Goal: Information Seeking & Learning: Learn about a topic

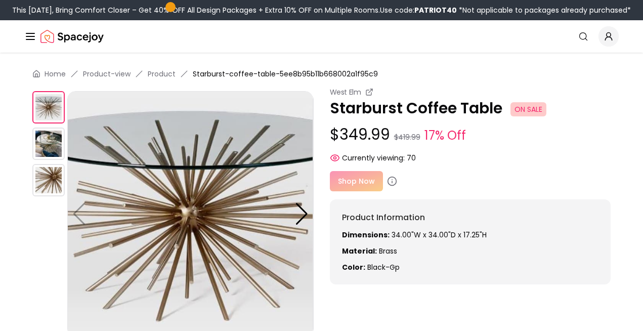
scroll to position [27, 0]
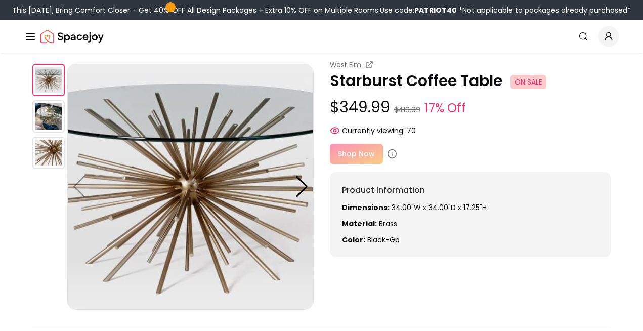
click at [350, 151] on div "Shop Now" at bounding box center [470, 154] width 281 height 20
click at [392, 147] on div "Shop Now" at bounding box center [470, 154] width 281 height 20
click at [391, 154] on icon at bounding box center [392, 154] width 10 height 10
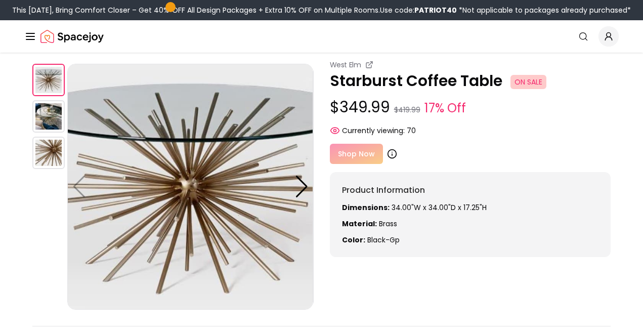
click at [389, 154] on icon at bounding box center [392, 154] width 10 height 10
click at [610, 39] on icon "Global" at bounding box center [609, 36] width 10 height 10
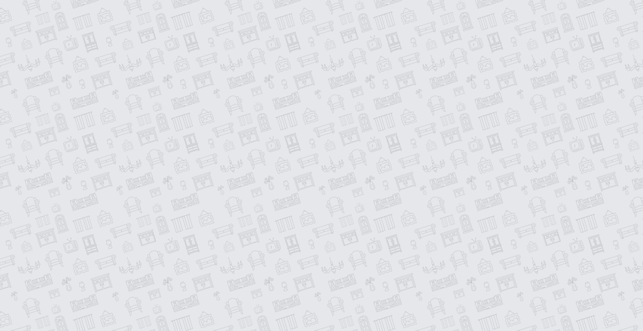
scroll to position [1, 0]
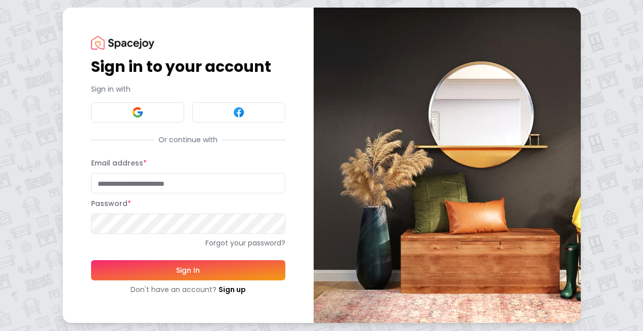
click at [45, 41] on div "Sign in to your account Sign in with Or continue with Email address * Password …" at bounding box center [321, 164] width 643 height 331
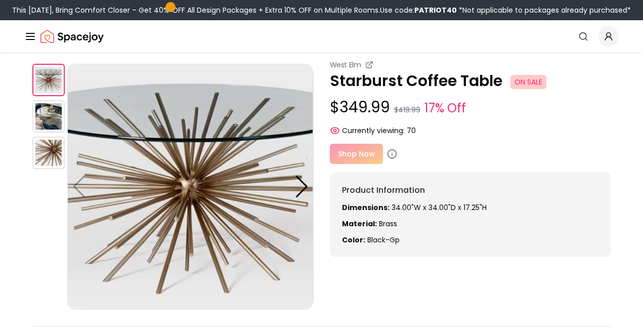
scroll to position [28, 0]
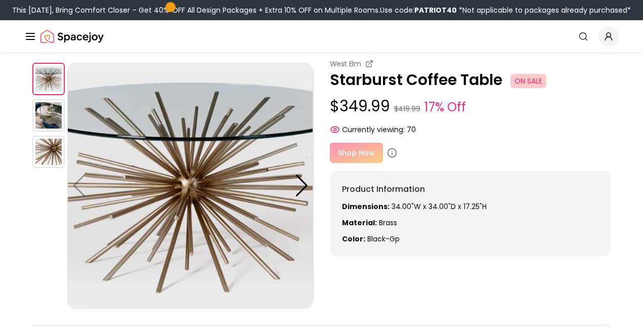
click at [42, 112] on img at bounding box center [48, 115] width 32 height 32
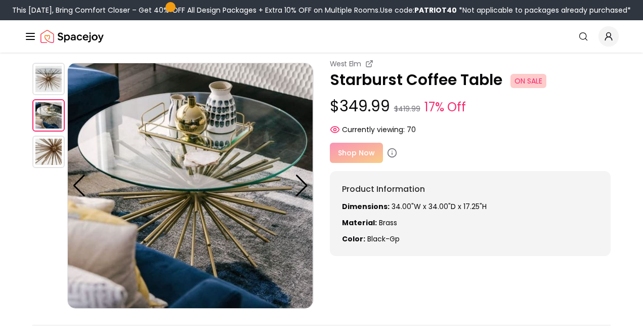
click at [53, 153] on img at bounding box center [48, 152] width 32 height 32
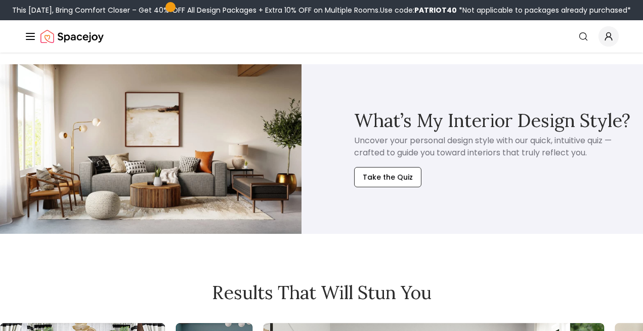
scroll to position [768, 0]
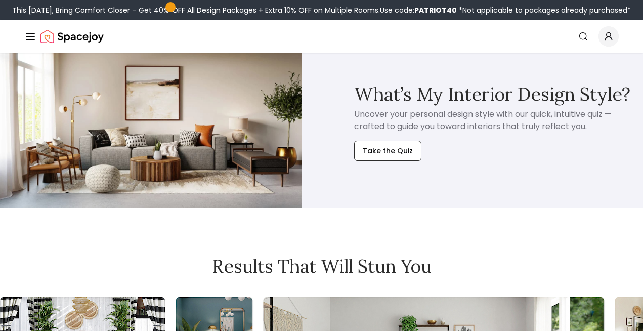
click at [29, 35] on icon "Global" at bounding box center [30, 36] width 12 height 12
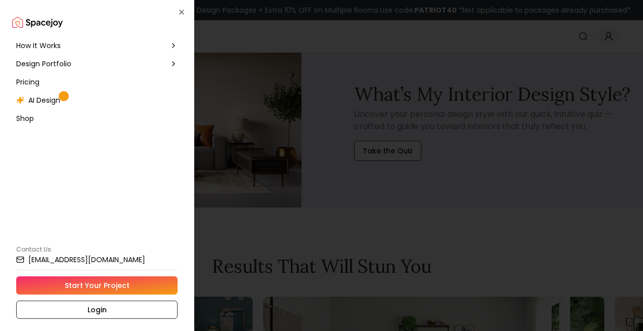
click at [46, 48] on span "How It Works" at bounding box center [38, 45] width 45 height 10
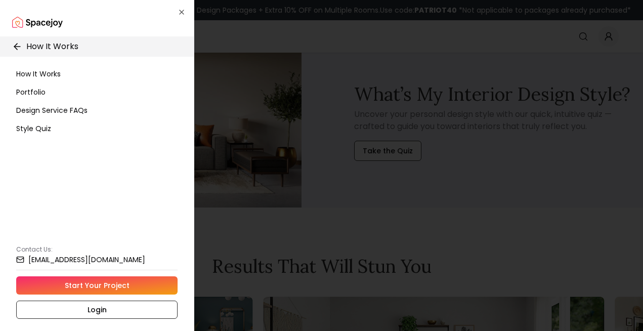
click at [43, 74] on span "How It Works" at bounding box center [38, 74] width 45 height 10
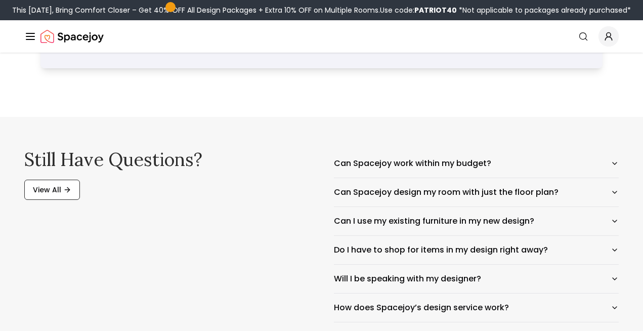
scroll to position [1603, 0]
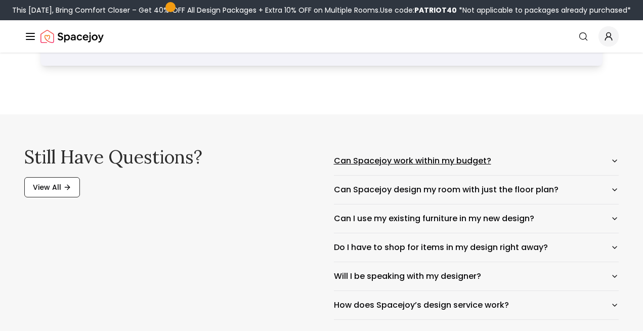
click at [428, 161] on button "Can Spacejoy work within my budget?" at bounding box center [476, 161] width 285 height 28
